Goal: Transaction & Acquisition: Obtain resource

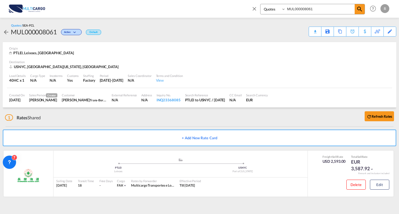
click at [281, 11] on div "Quotes MUL000008061" at bounding box center [312, 9] width 105 height 11
type input "MUL000007782"
click at [362, 9] on md-icon "icon-magnify" at bounding box center [359, 9] width 7 height 7
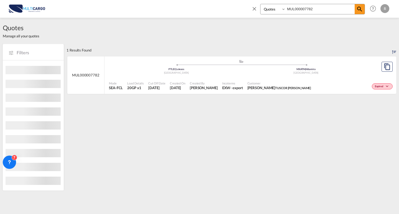
click at [282, 79] on div "Customer [PERSON_NAME] [PERSON_NAME]" at bounding box center [279, 86] width 68 height 14
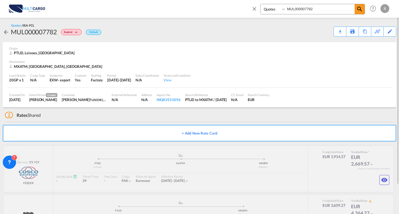
drag, startPoint x: 180, startPoint y: 107, endPoint x: 191, endPoint y: 109, distance: 11.6
click at [180, 107] on div "Created On [DATE] Sales Person Creator [PERSON_NAME] Customer [PERSON_NAME] [PE…" at bounding box center [199, 97] width 385 height 19
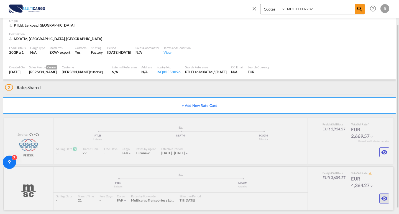
click at [387, 199] on md-icon "icon-eye" at bounding box center [384, 198] width 7 height 7
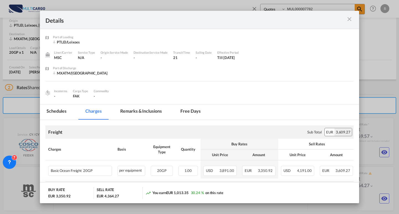
drag, startPoint x: 283, startPoint y: 94, endPoint x: 286, endPoint y: 90, distance: 4.9
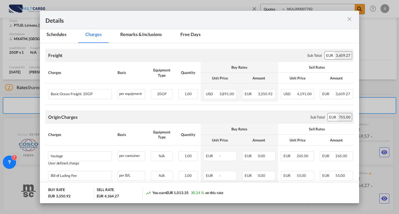
scroll to position [83, 0]
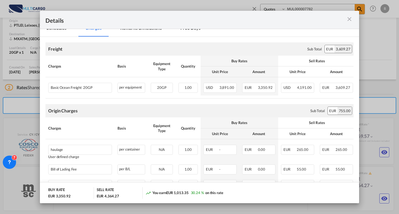
click at [348, 21] on md-icon "icon-close m-3 fg-AAA8AD cursor" at bounding box center [349, 19] width 7 height 7
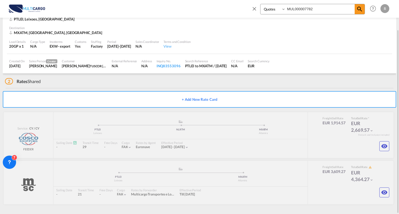
scroll to position [0, 0]
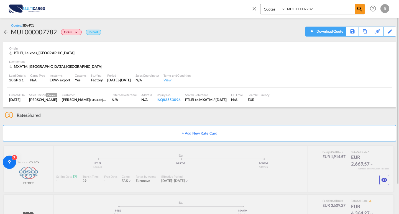
click at [337, 33] on div "Download Quote" at bounding box center [329, 31] width 28 height 9
